Goal: Communication & Community: Answer question/provide support

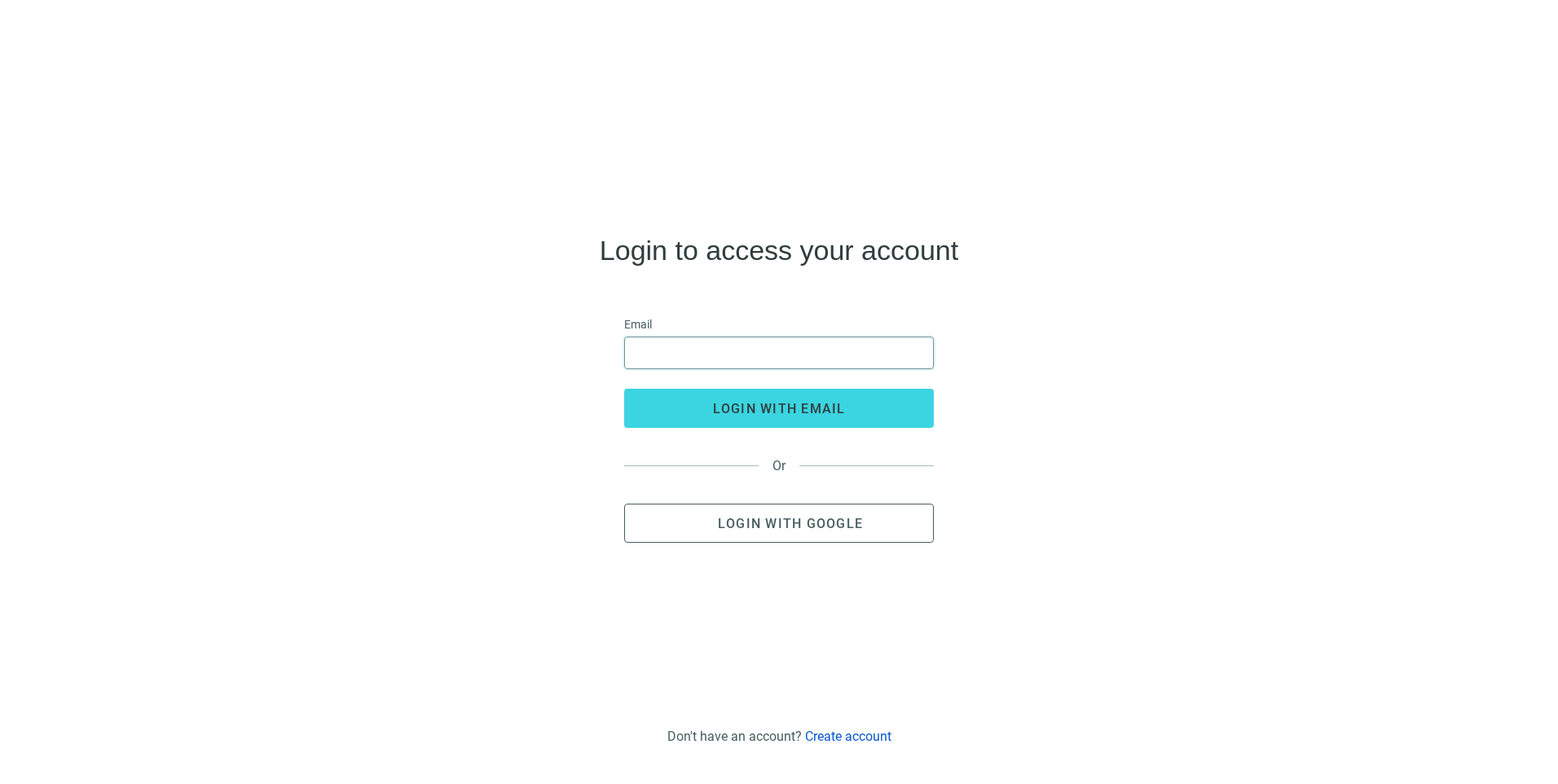
click at [729, 344] on input "email" at bounding box center [778, 353] width 288 height 31
type input "**********"
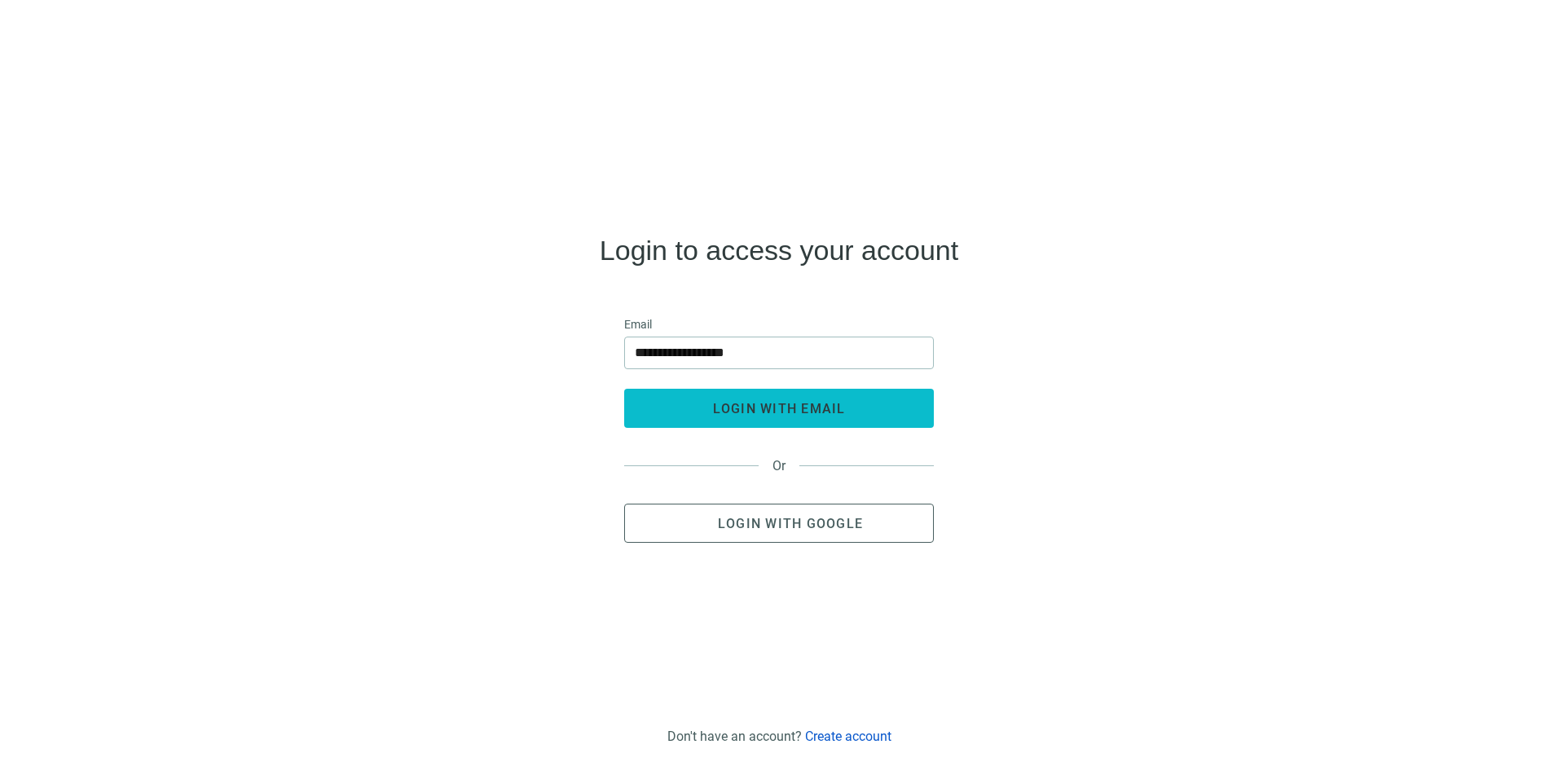
click at [672, 400] on button "login with email" at bounding box center [778, 408] width 309 height 39
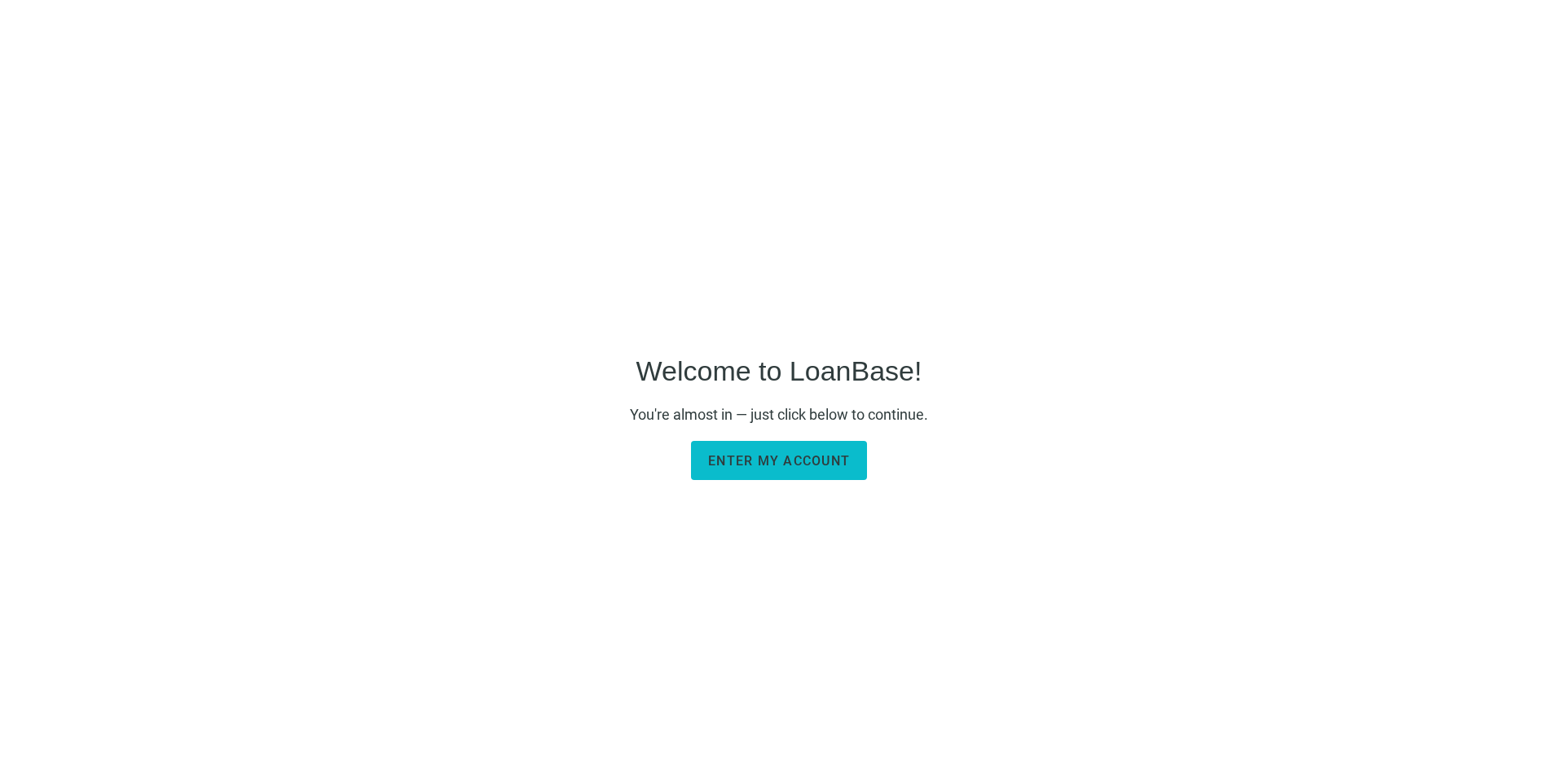
click at [755, 468] on span "Enter my account" at bounding box center [779, 461] width 142 height 16
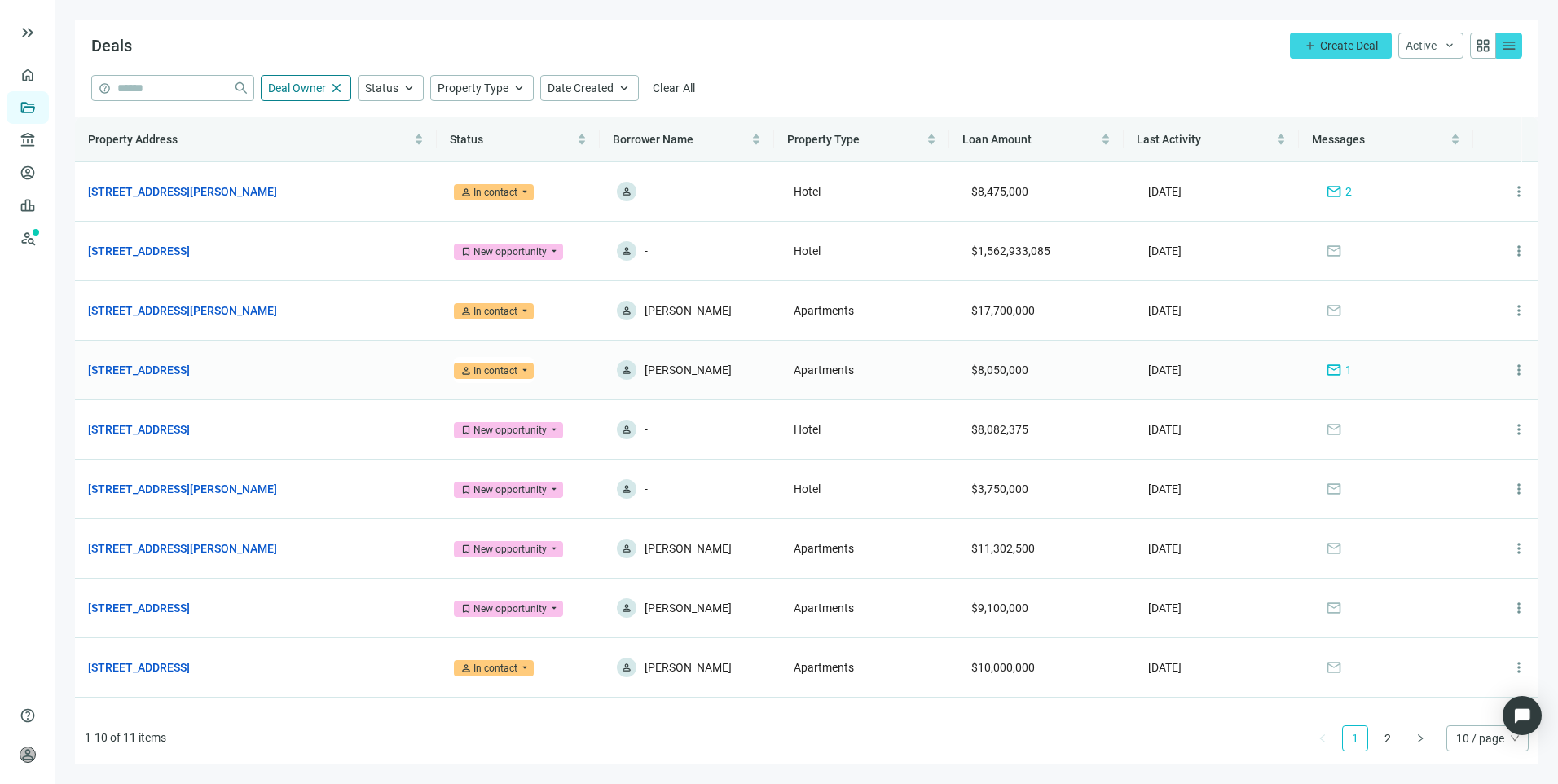
click at [1325, 366] on span "mail" at bounding box center [1333, 369] width 17 height 17
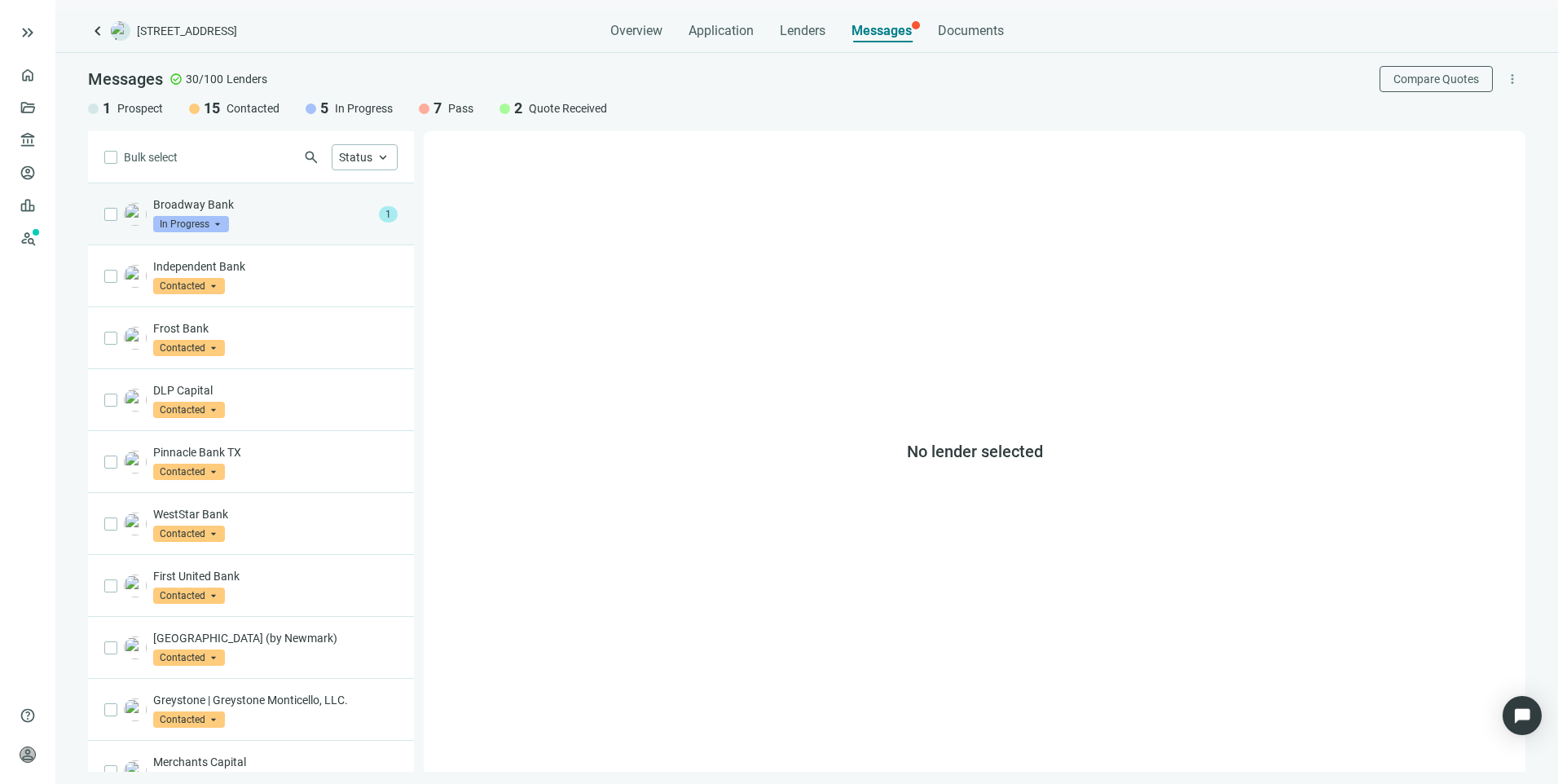
click at [284, 228] on div "Broadway Bank In Progress arrow_drop_down" at bounding box center [263, 213] width 220 height 36
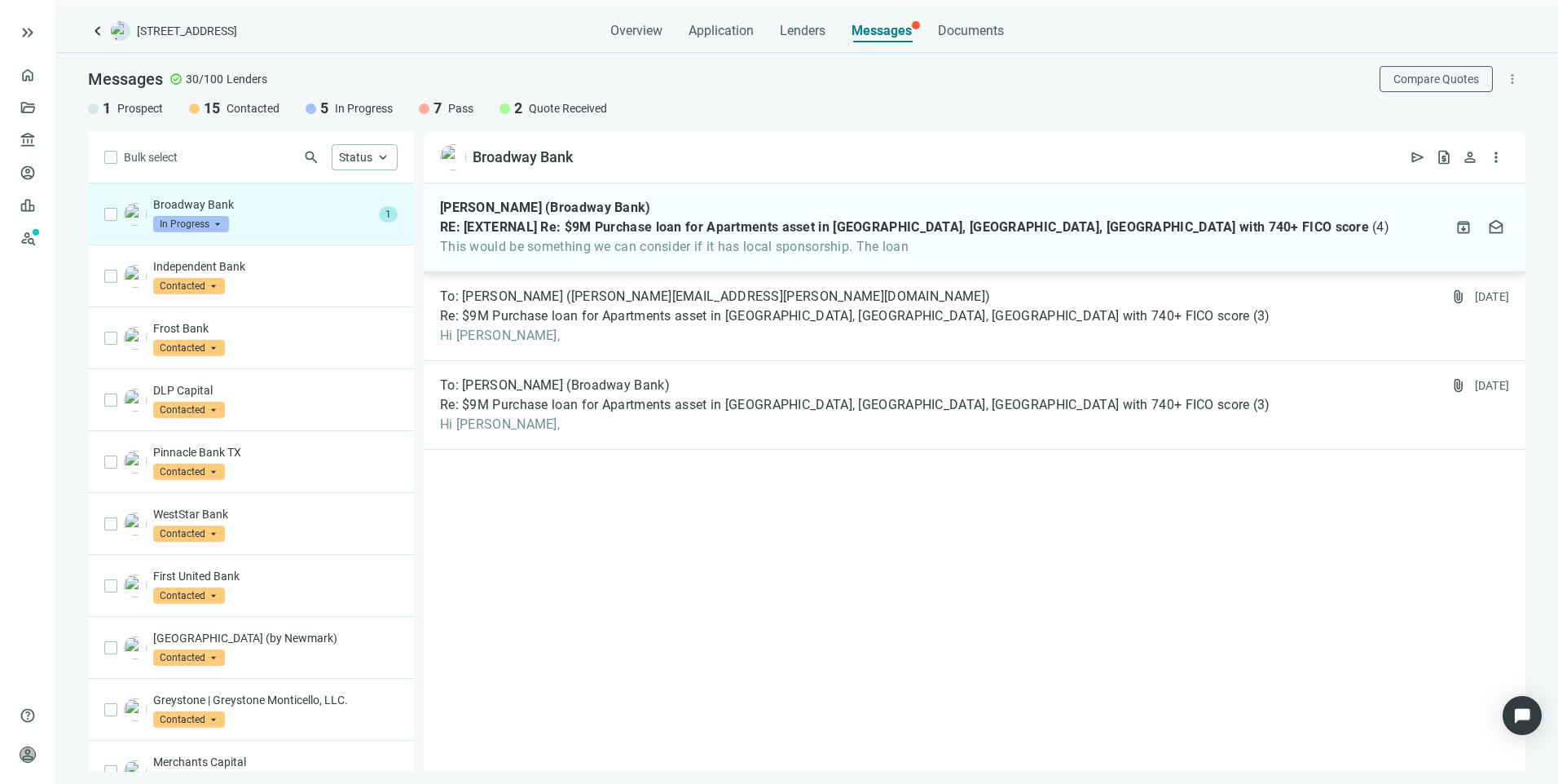
click at [1013, 253] on span "This would be something we can consider if it has local sponsorship. The loan" at bounding box center [914, 247] width 949 height 17
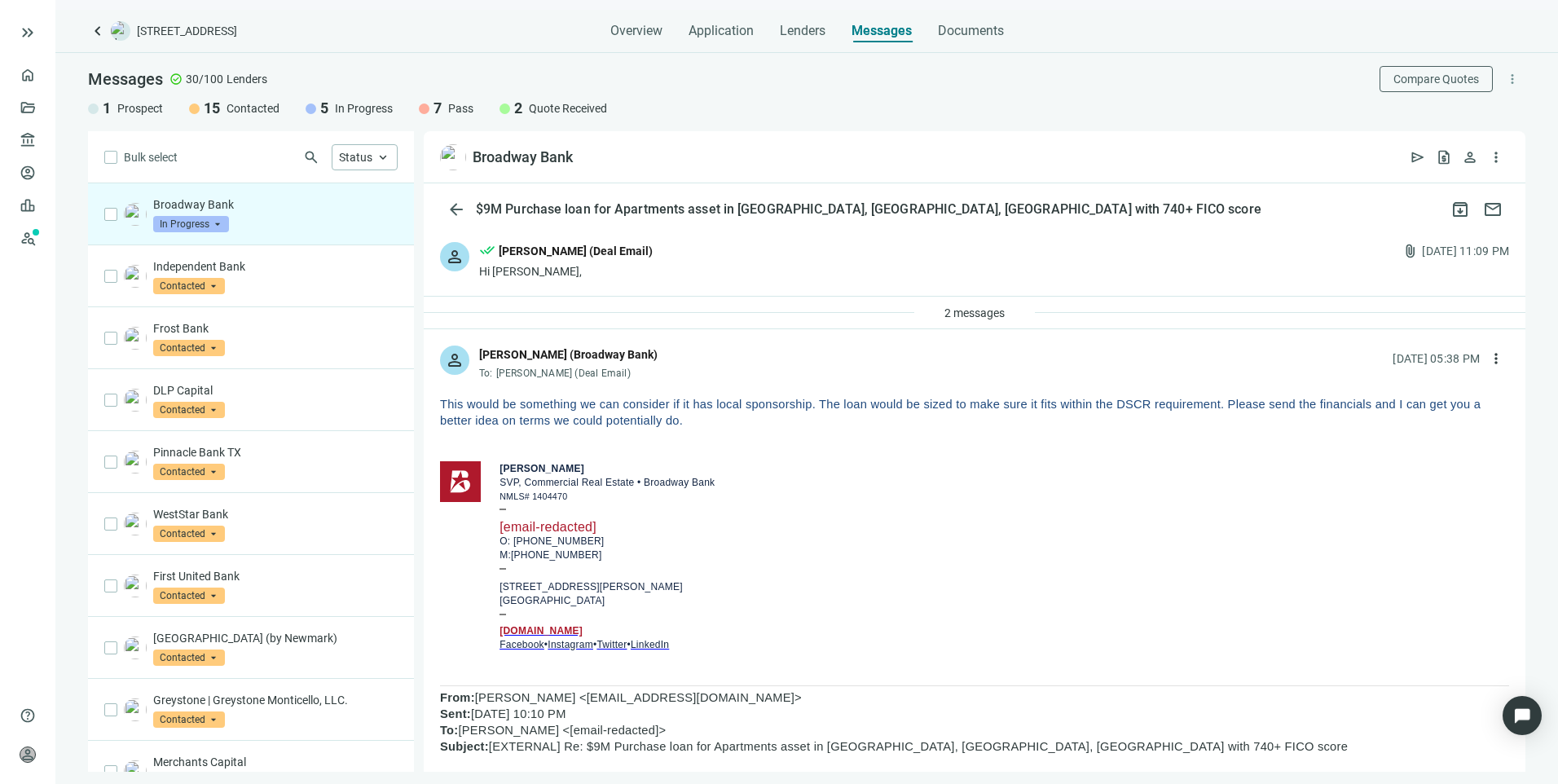
click at [195, 225] on span "In Progress" at bounding box center [191, 224] width 76 height 17
click at [356, 261] on p "Independent Bank" at bounding box center [275, 266] width 245 height 17
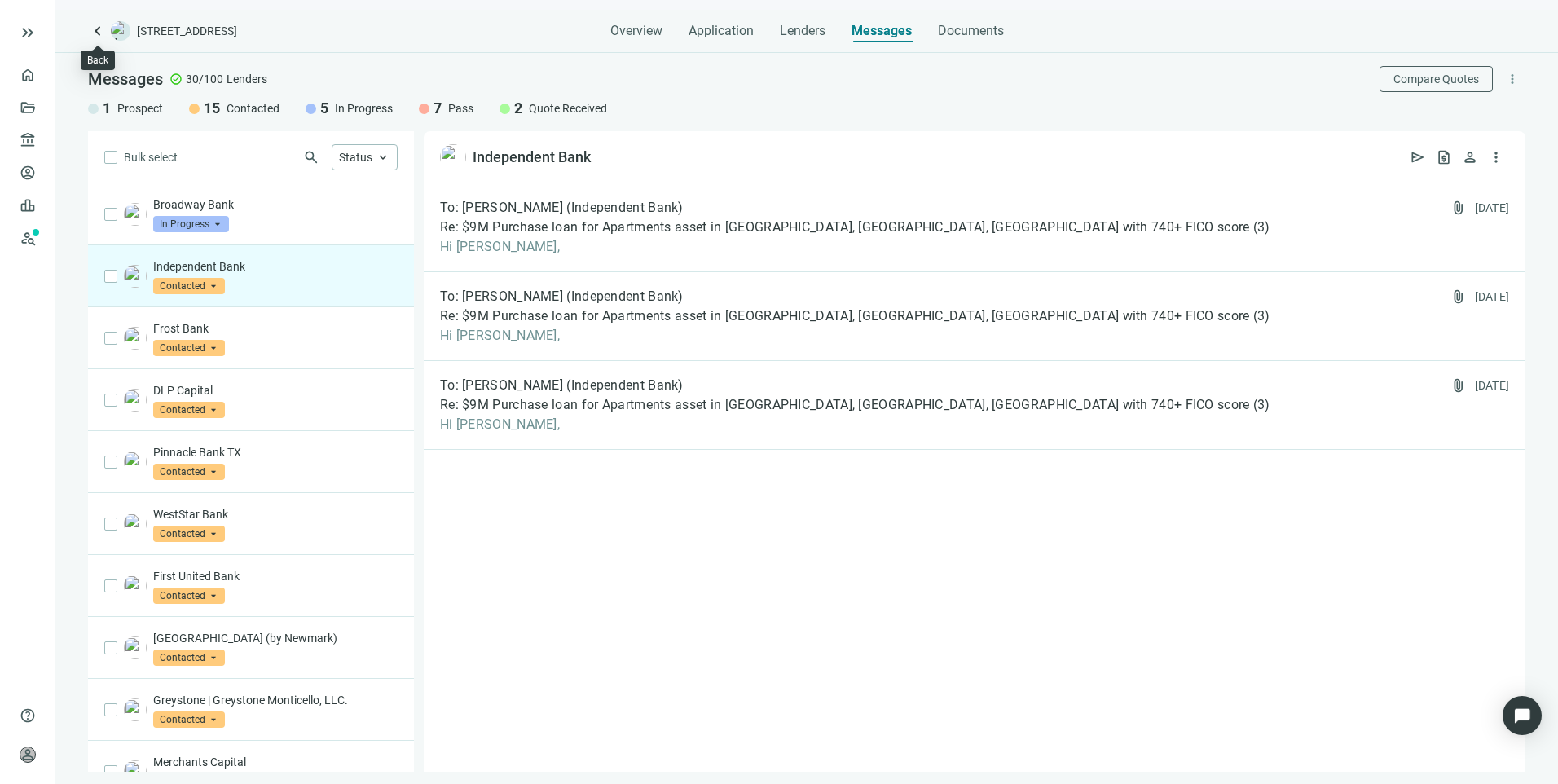
click at [96, 30] on span "keyboard_arrow_left" at bounding box center [98, 30] width 19 height 19
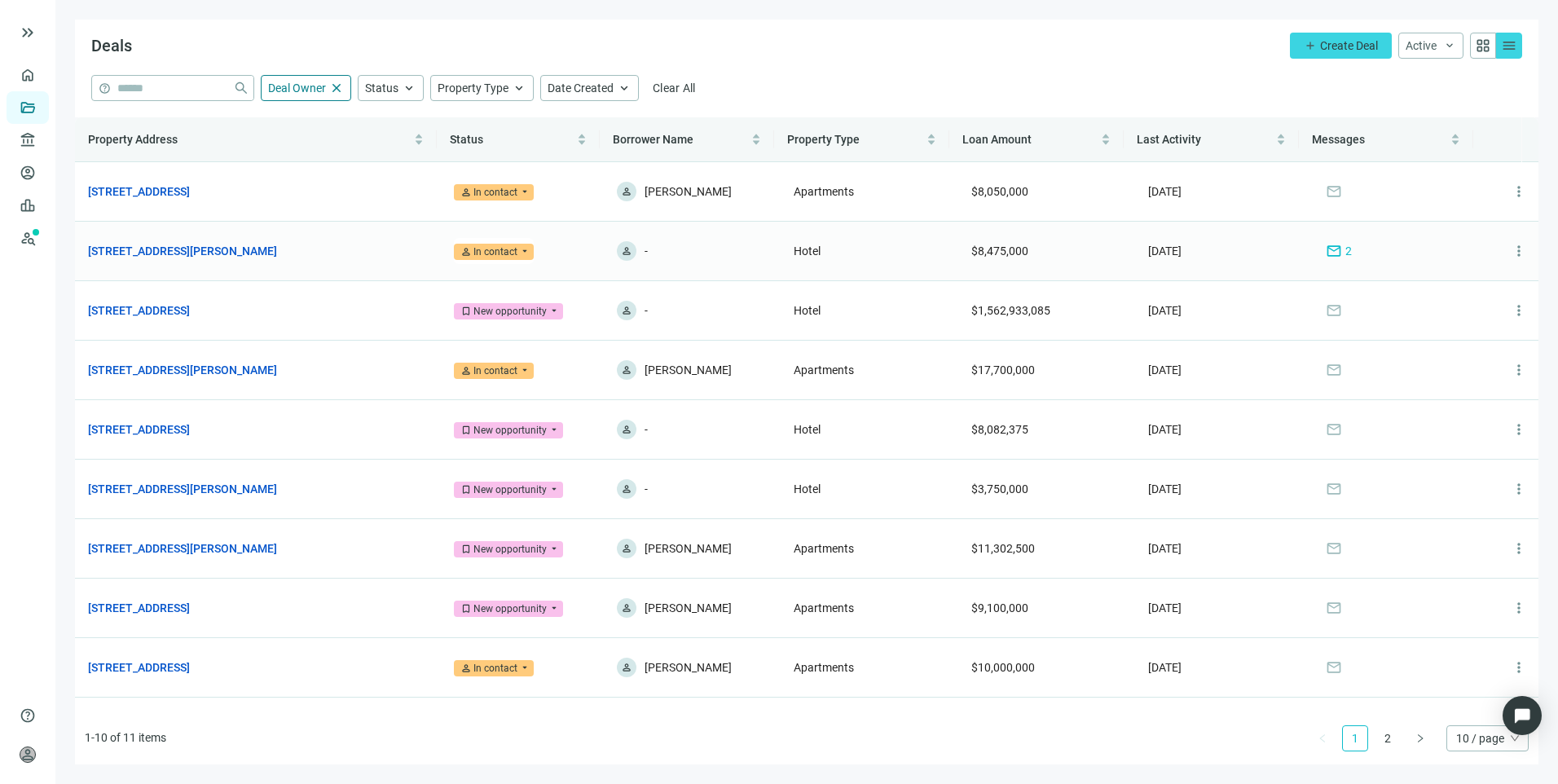
click at [1325, 255] on span "mail" at bounding box center [1333, 251] width 17 height 17
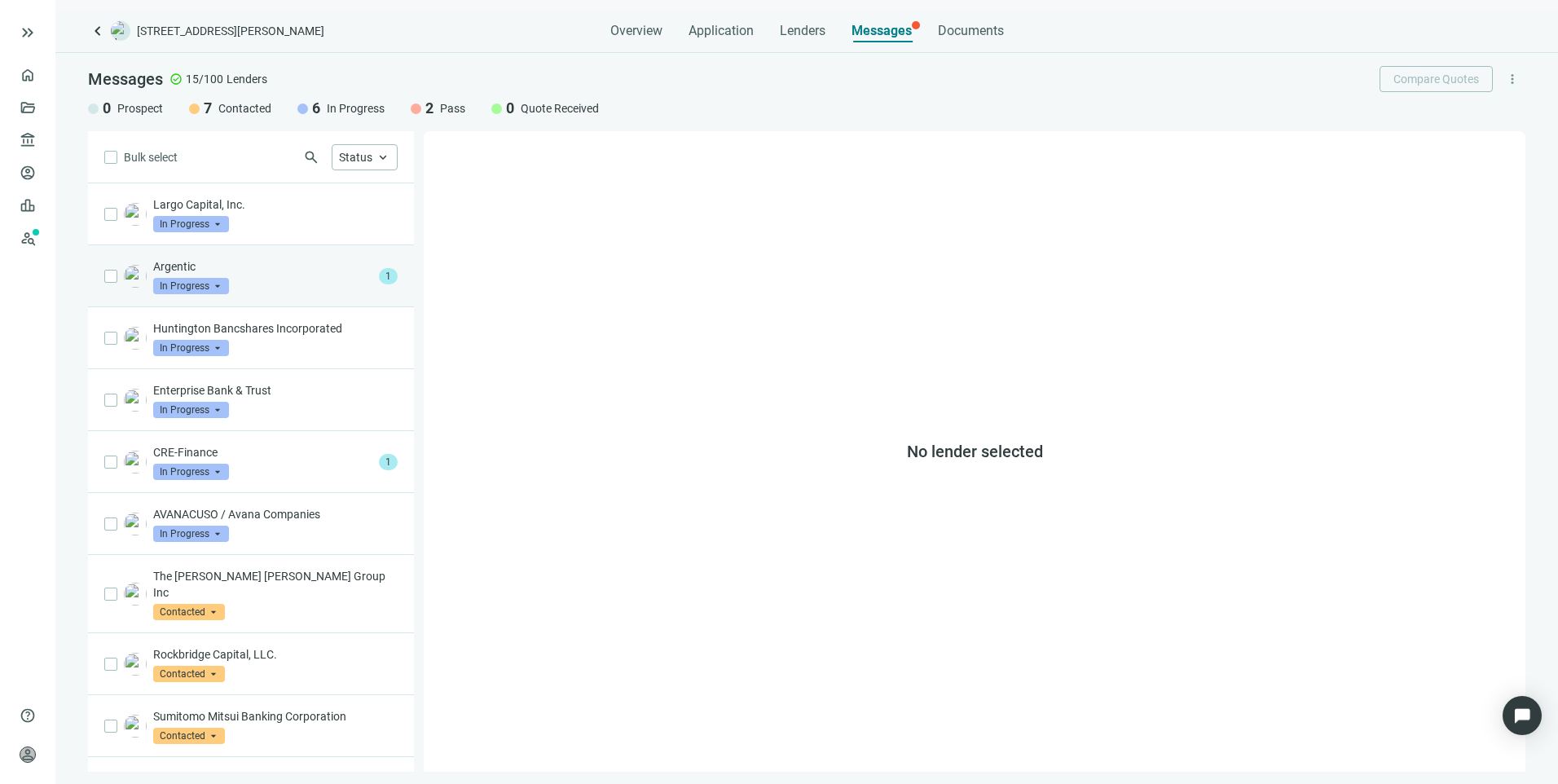
click at [261, 274] on div "Argentic In Progress arrow_drop_down" at bounding box center [263, 275] width 220 height 36
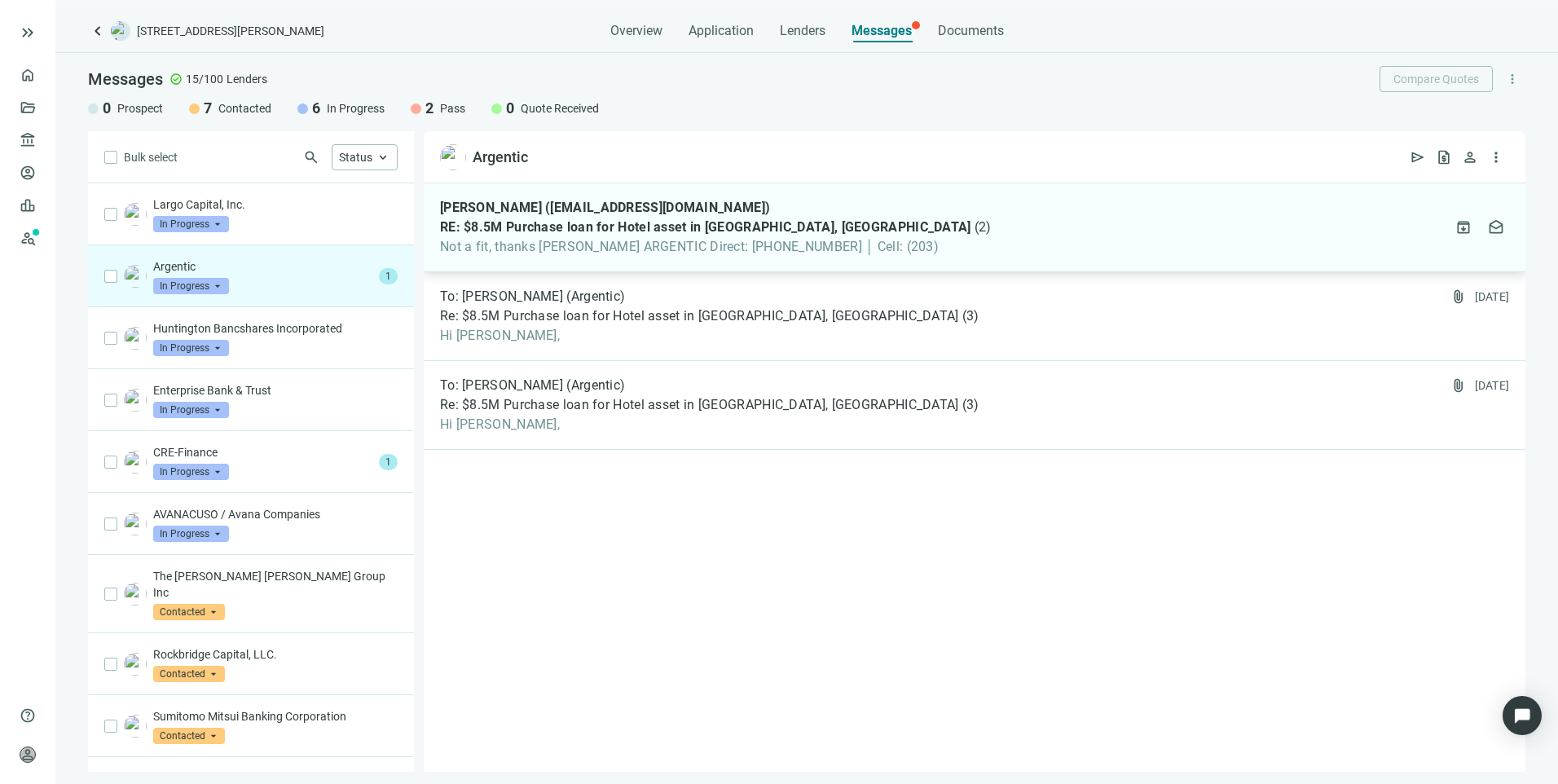
click at [1032, 247] on div "[PERSON_NAME] ([EMAIL_ADDRESS][DOMAIN_NAME]) RE: $8.5M Purchase loan for Hotel …" at bounding box center [974, 227] width 1101 height 89
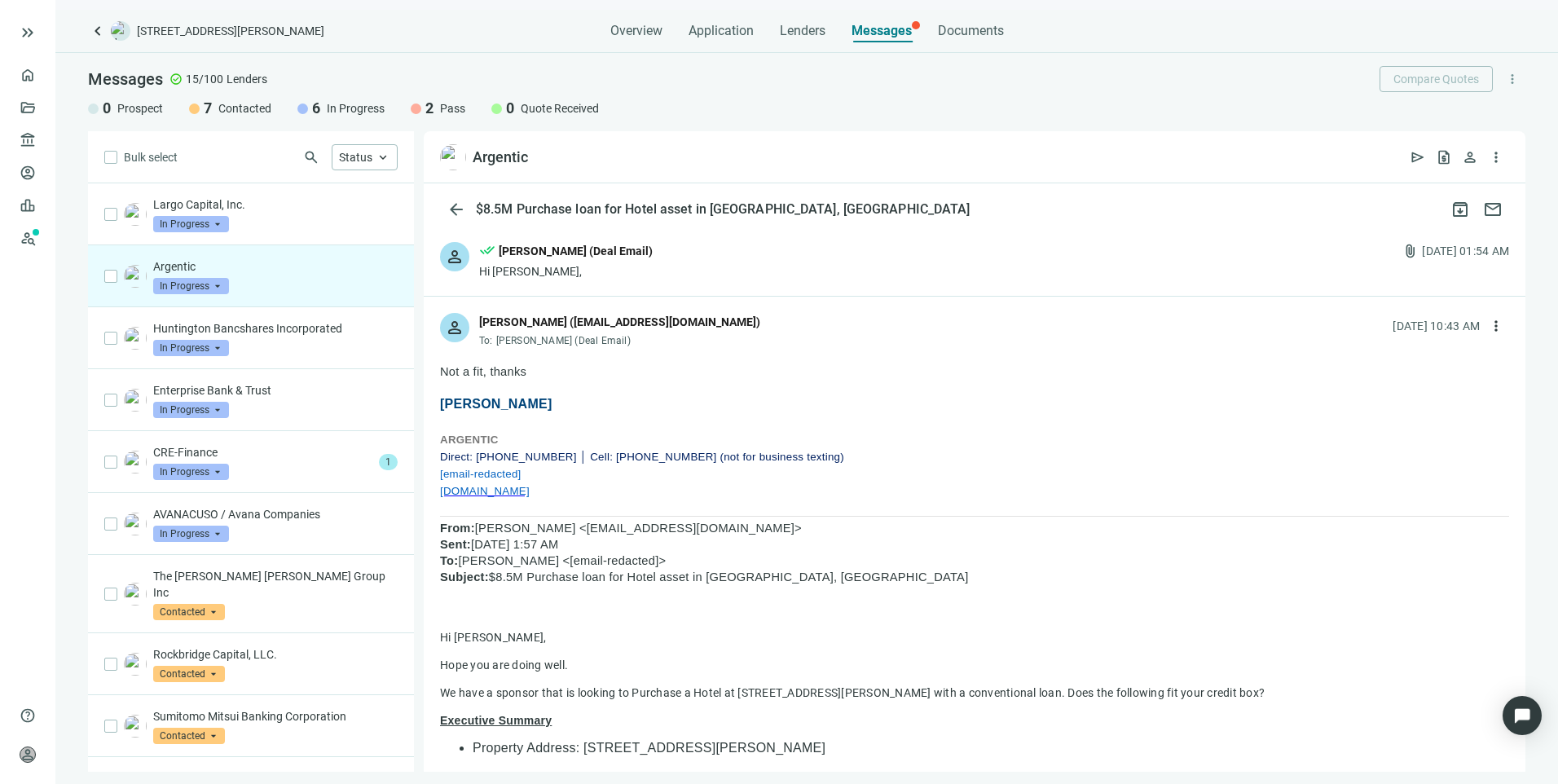
click at [200, 287] on span "In Progress" at bounding box center [191, 286] width 76 height 17
click at [183, 456] on span "Pass" at bounding box center [187, 462] width 35 height 17
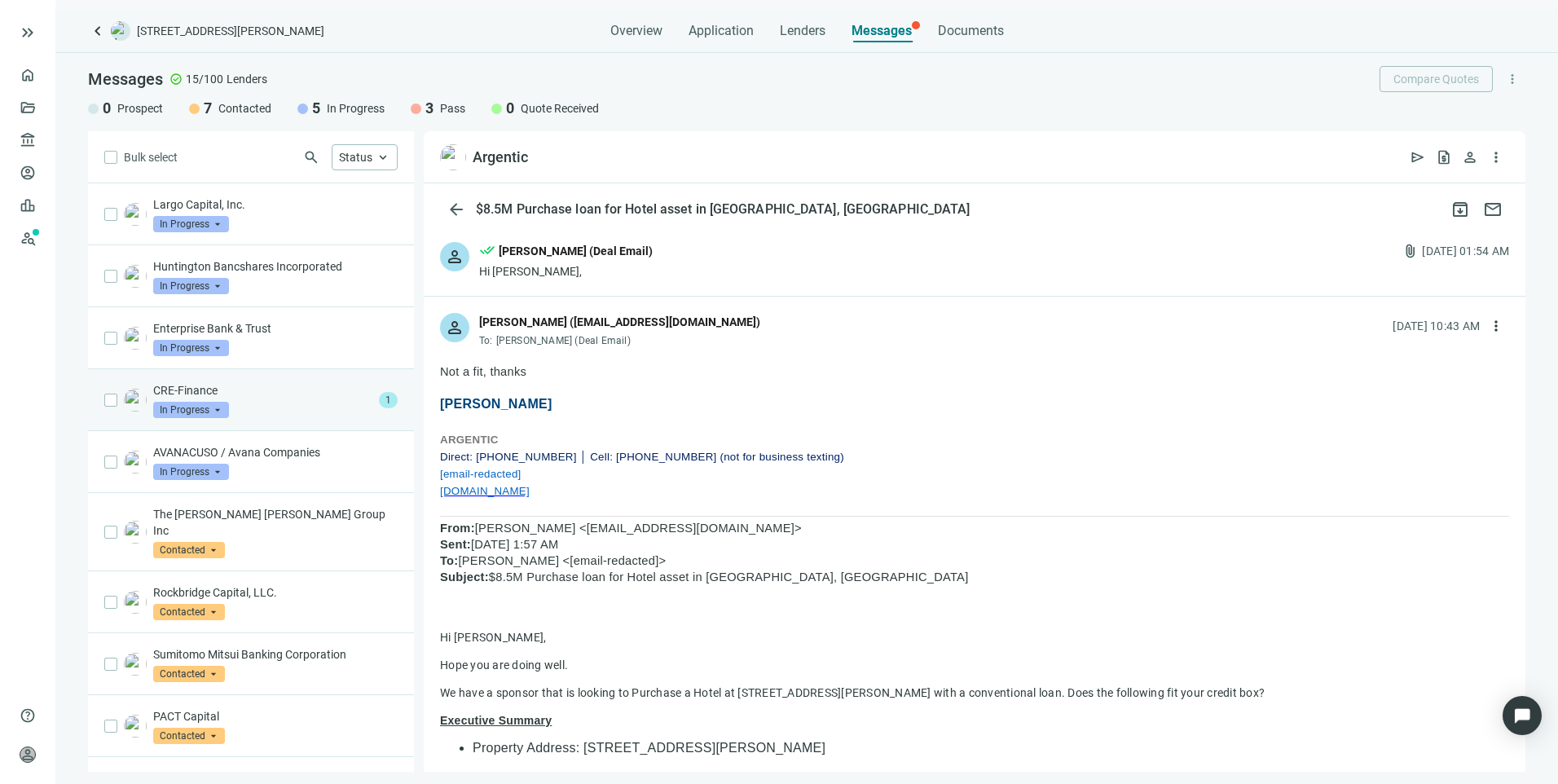
click at [280, 410] on div "CRE-Finance In Progress arrow_drop_down" at bounding box center [263, 400] width 220 height 36
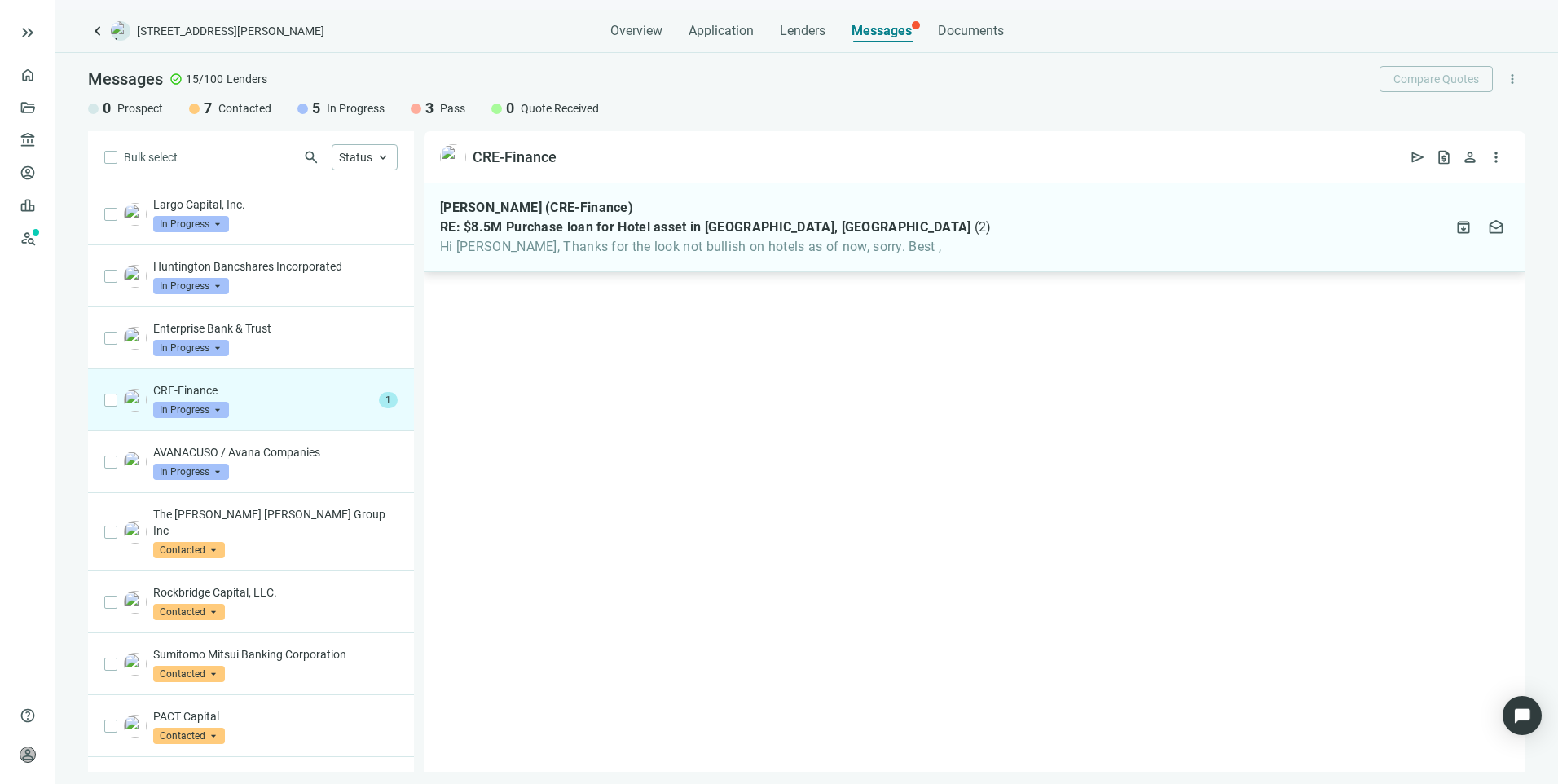
click at [517, 258] on div "[PERSON_NAME] (CRE-Finance) RE: $8.5M Purchase loan for Hotel asset in [GEOGRAP…" at bounding box center [974, 227] width 1101 height 89
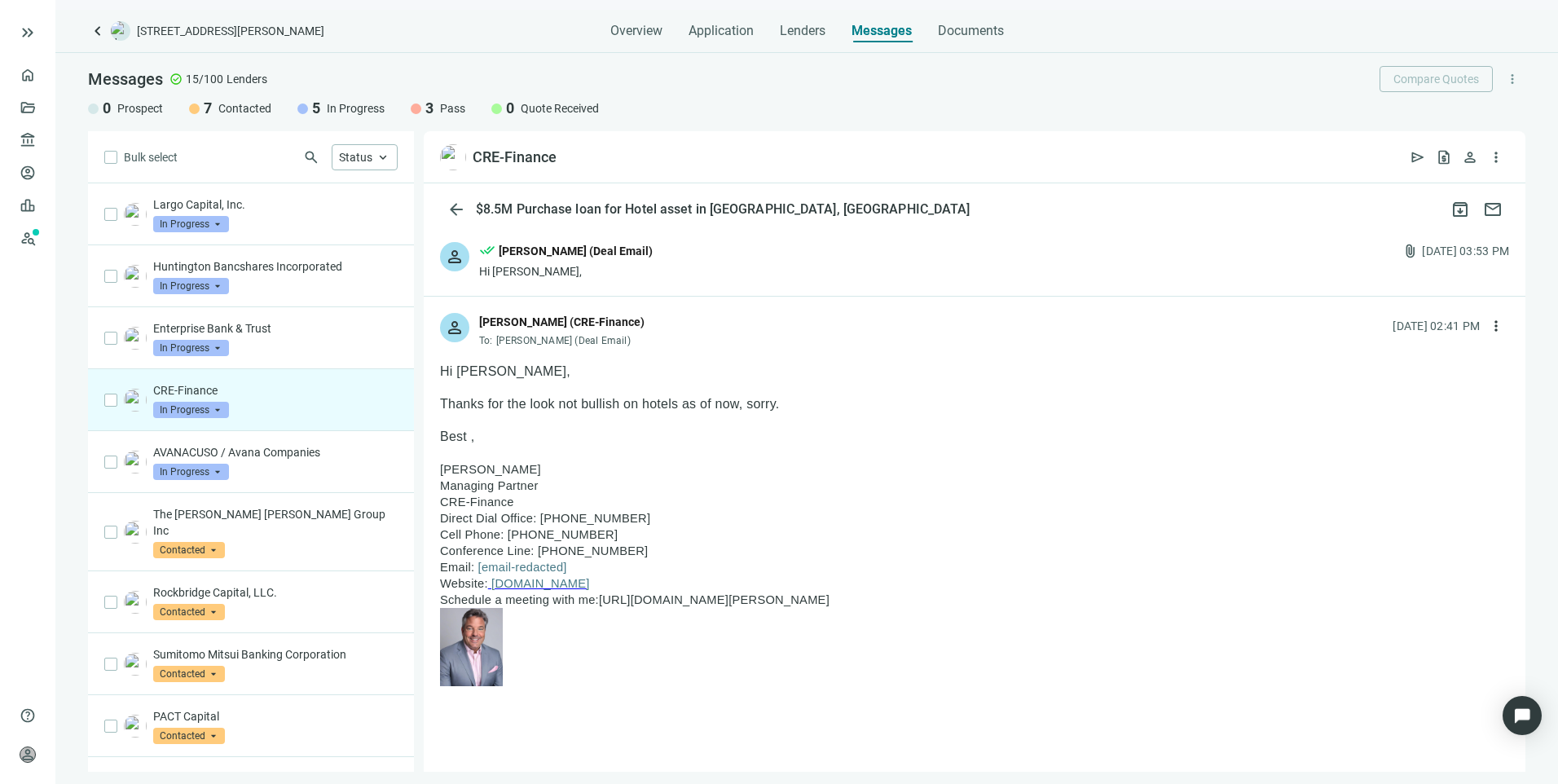
click at [163, 412] on span "In Progress" at bounding box center [191, 409] width 76 height 17
click at [180, 586] on span "Pass" at bounding box center [187, 585] width 35 height 17
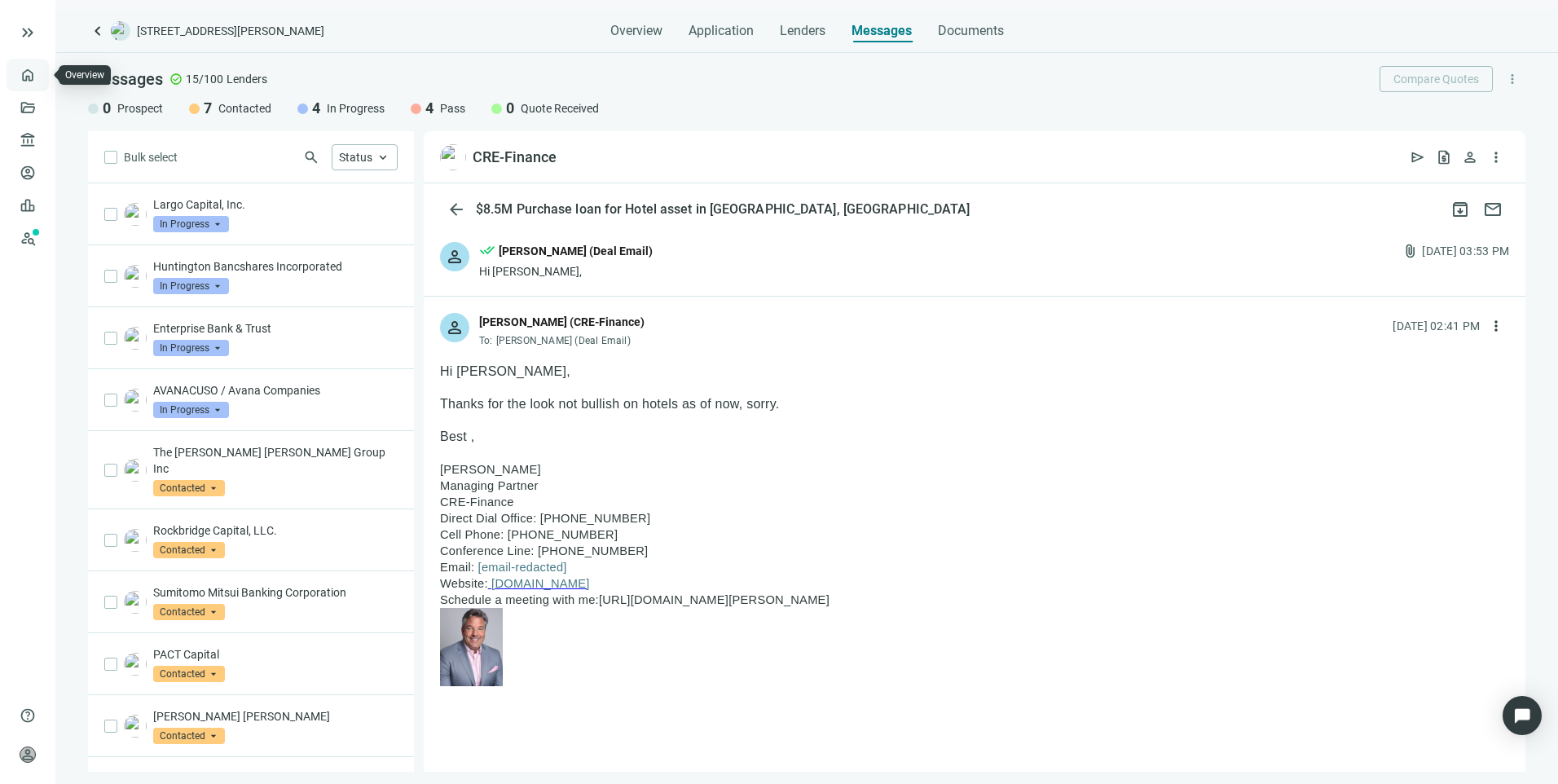
click at [41, 81] on link "Overview" at bounding box center [64, 75] width 48 height 13
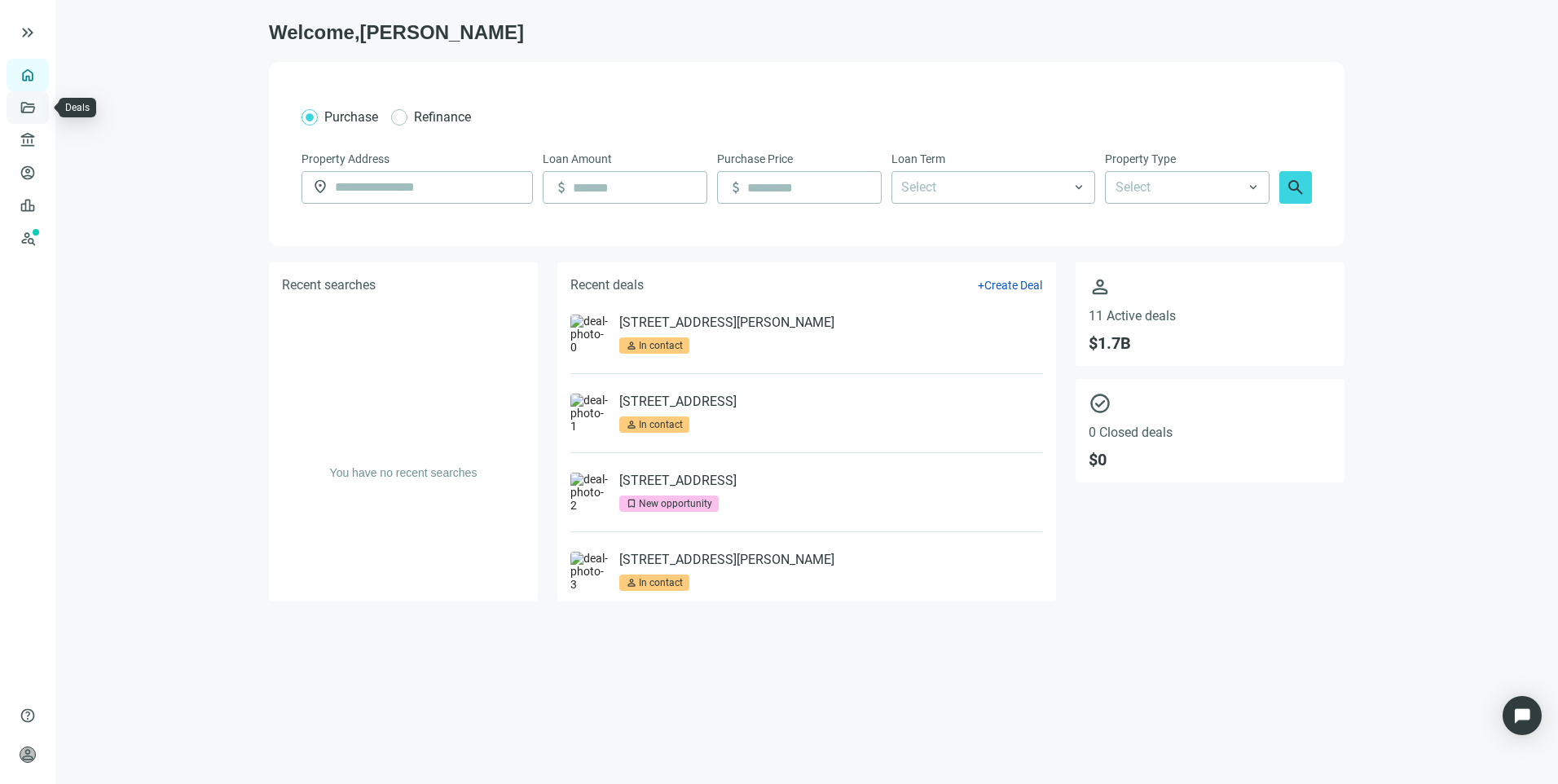
click at [41, 112] on link "Deals" at bounding box center [56, 107] width 30 height 13
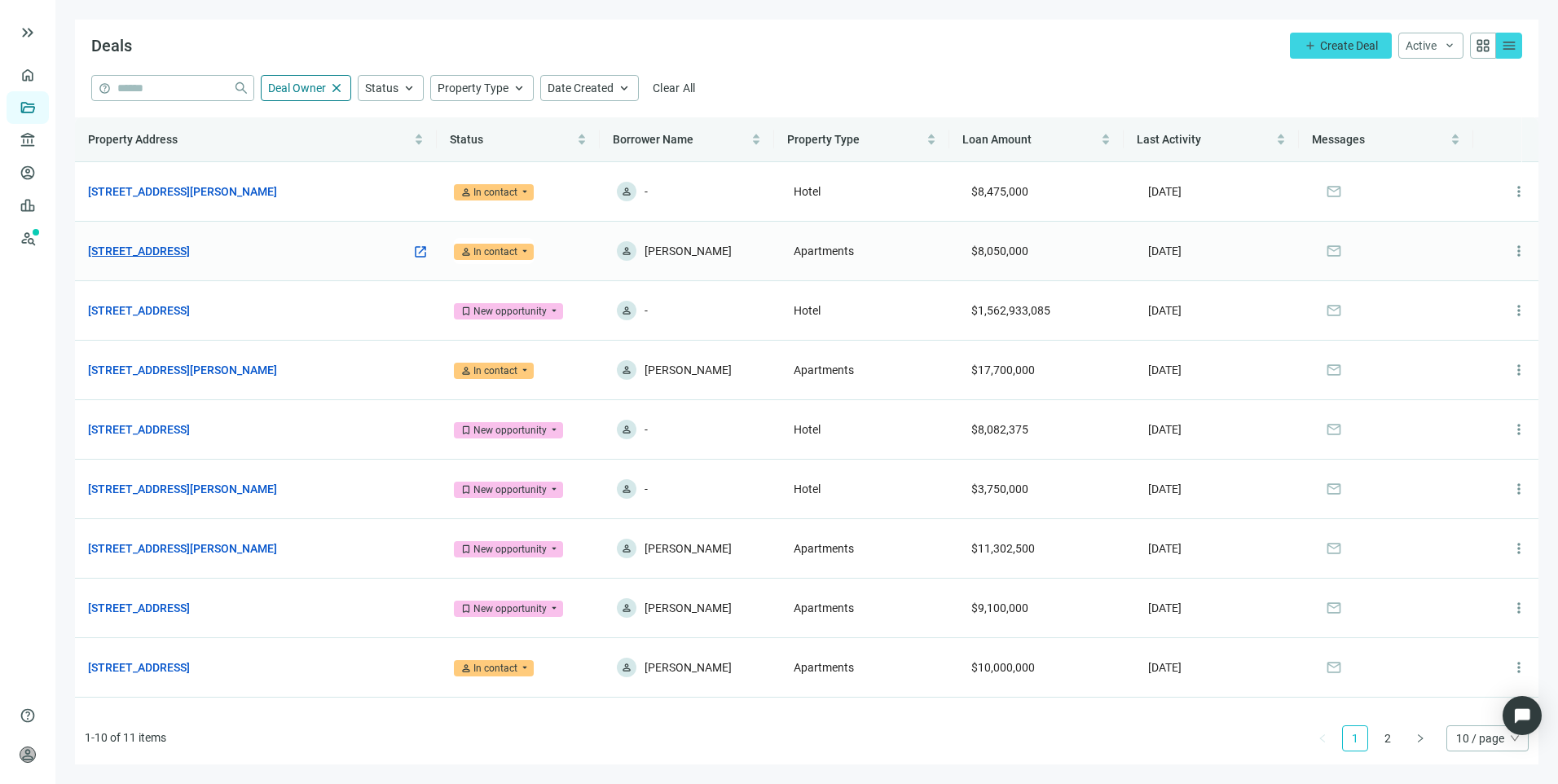
click at [190, 247] on link "[STREET_ADDRESS]" at bounding box center [139, 251] width 102 height 18
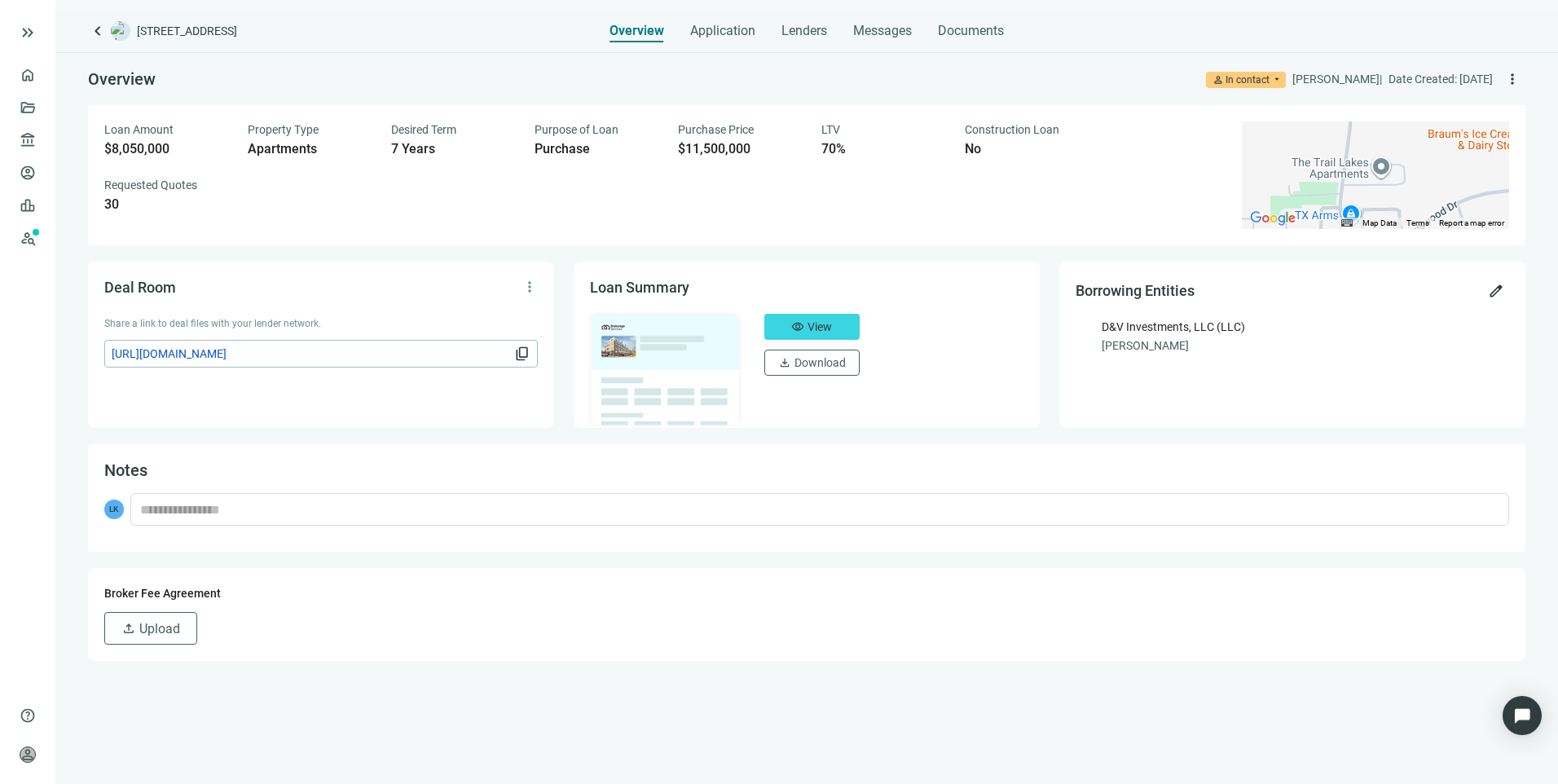
click at [898, 44] on div "keyboard_arrow_left [STREET_ADDRESS] Overview Application Lenders Messages Docu…" at bounding box center [807, 396] width 1502 height 774
click at [870, 27] on span "Messages" at bounding box center [882, 30] width 58 height 16
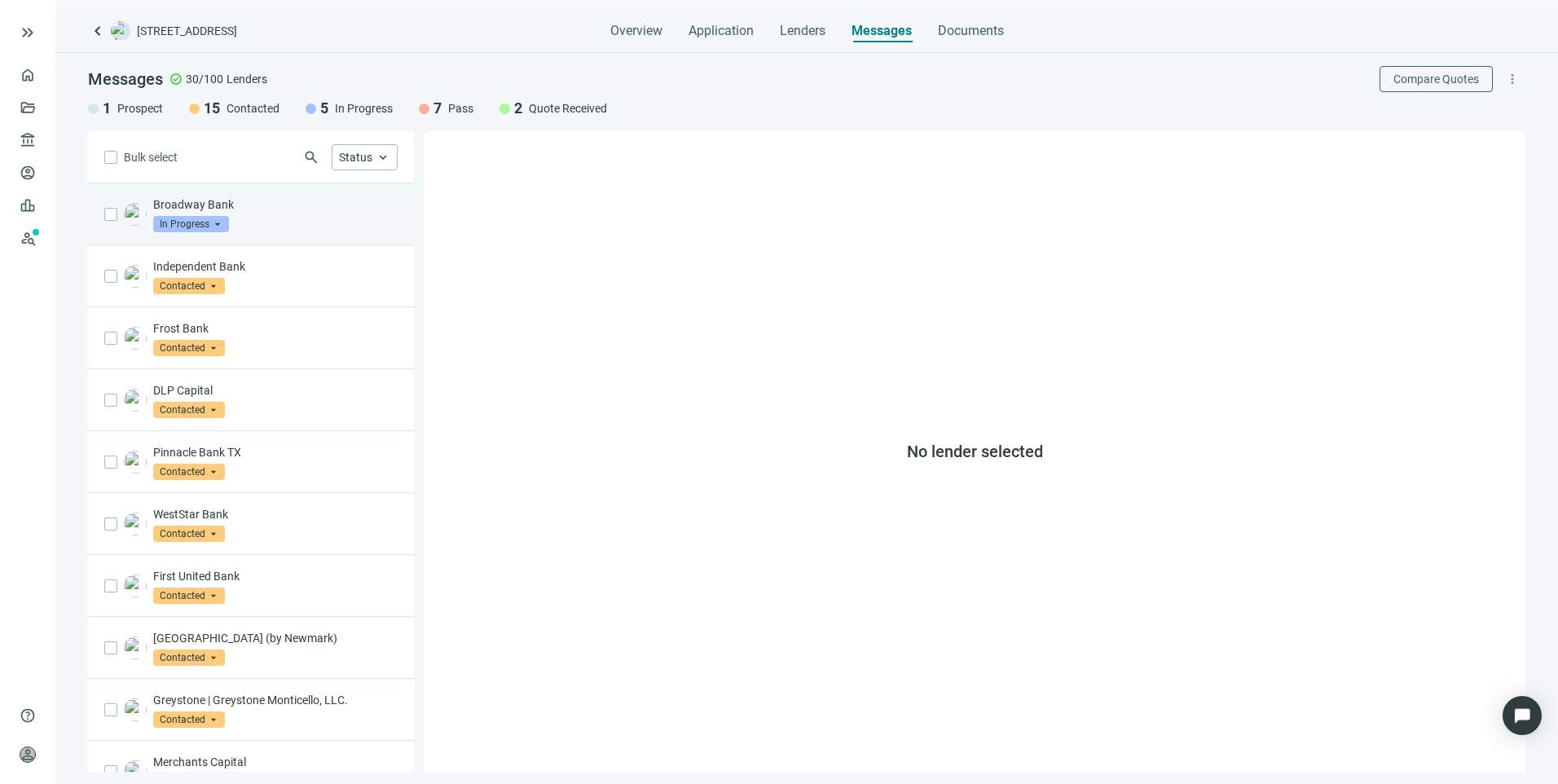
click at [342, 213] on div "Broadway Bank In Progress arrow_drop_down" at bounding box center [275, 213] width 245 height 36
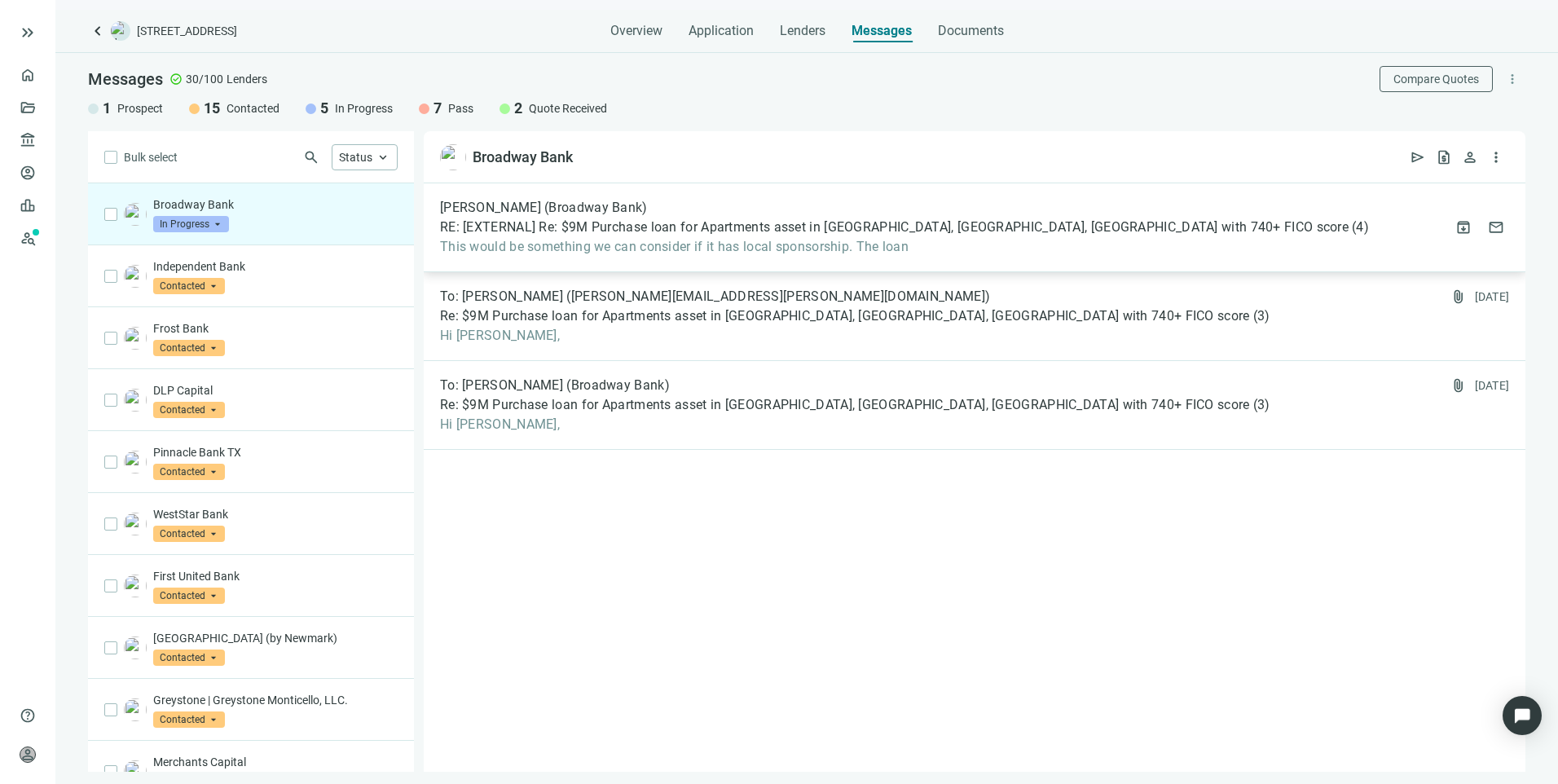
click at [975, 236] on div "[PERSON_NAME] (Broadway Bank) RE: [EXTERNAL] Re: $9M Purchase loan for Apartmen…" at bounding box center [904, 227] width 929 height 56
